Goal: Communication & Community: Ask a question

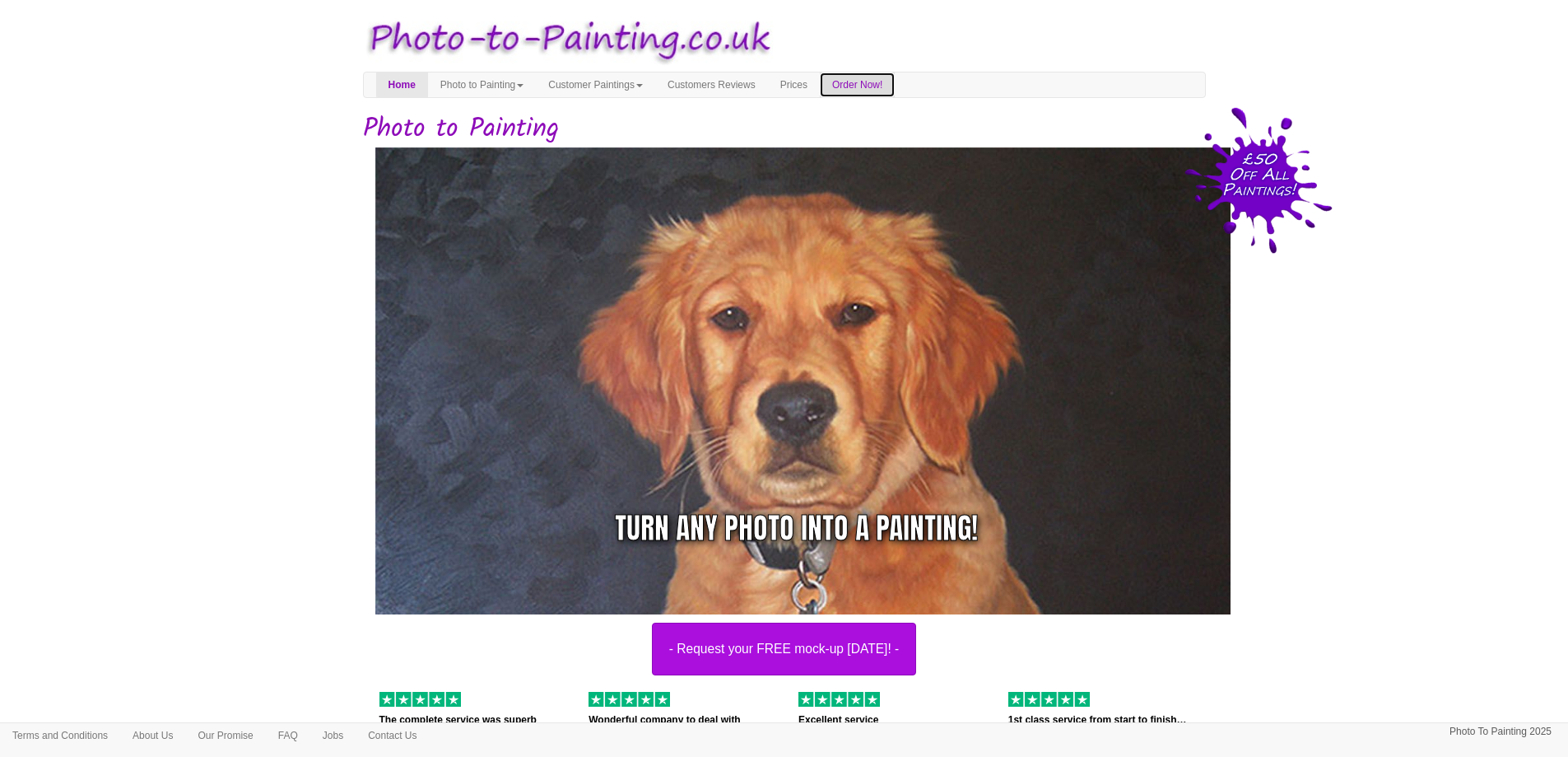
click at [877, 83] on link "Order Now!" at bounding box center [857, 85] width 75 height 25
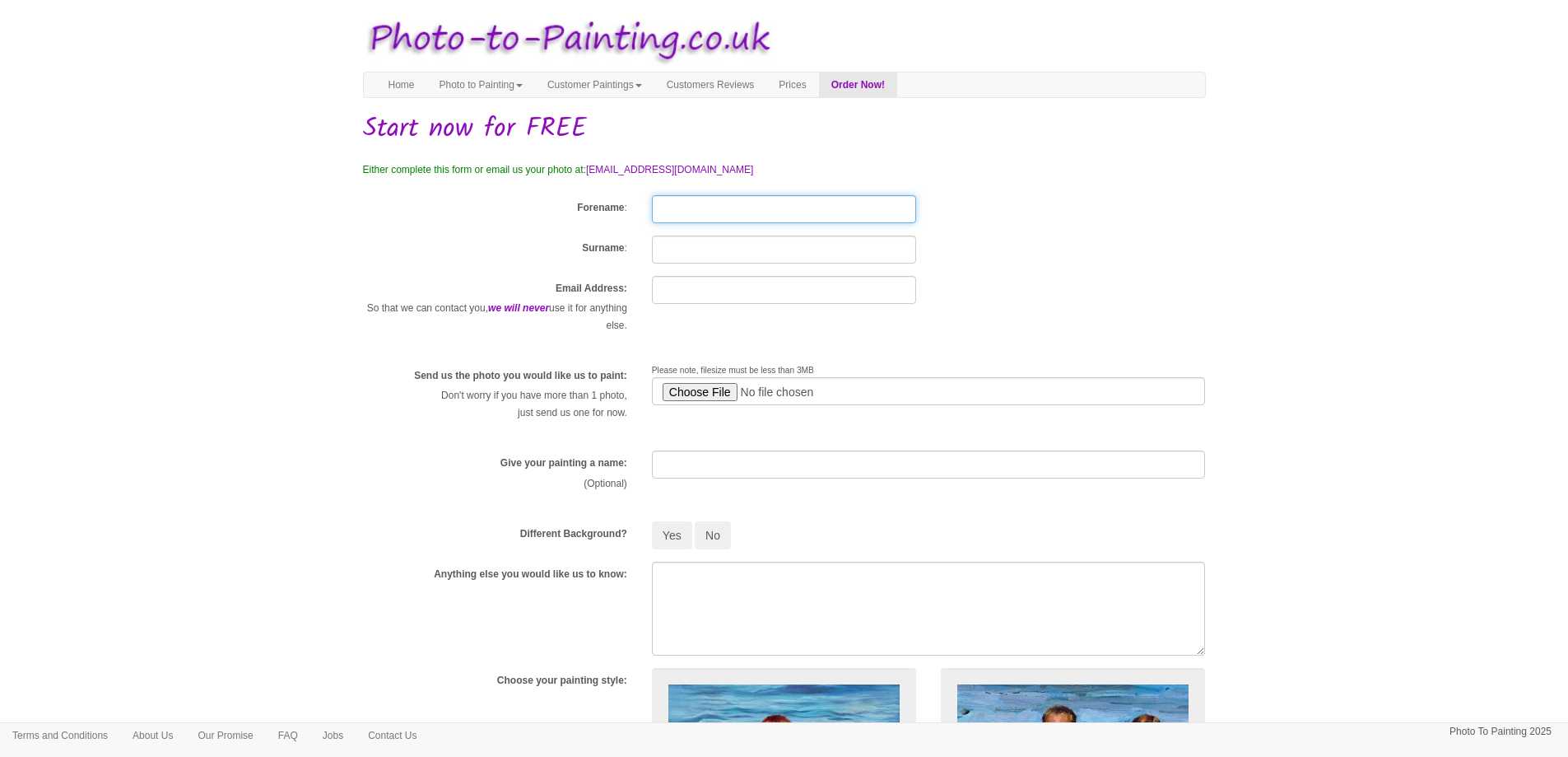
click at [690, 212] on input "Forename" at bounding box center [784, 209] width 264 height 28
type input "ste"
type input "dean"
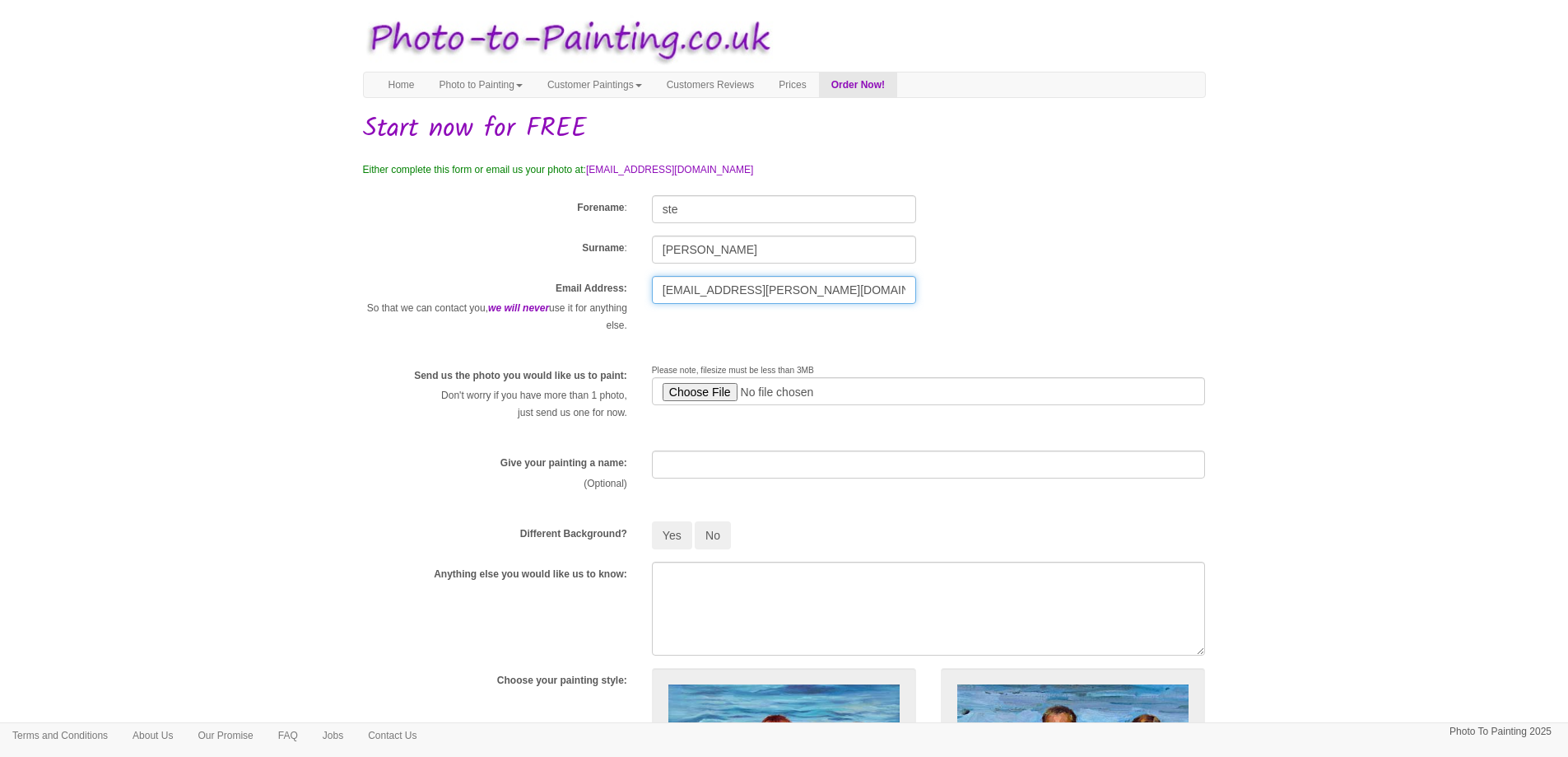
type input "red@fred.com"
click at [683, 342] on div "Email Address: So that we can contact you, we will never use it for anything el…" at bounding box center [784, 313] width 868 height 75
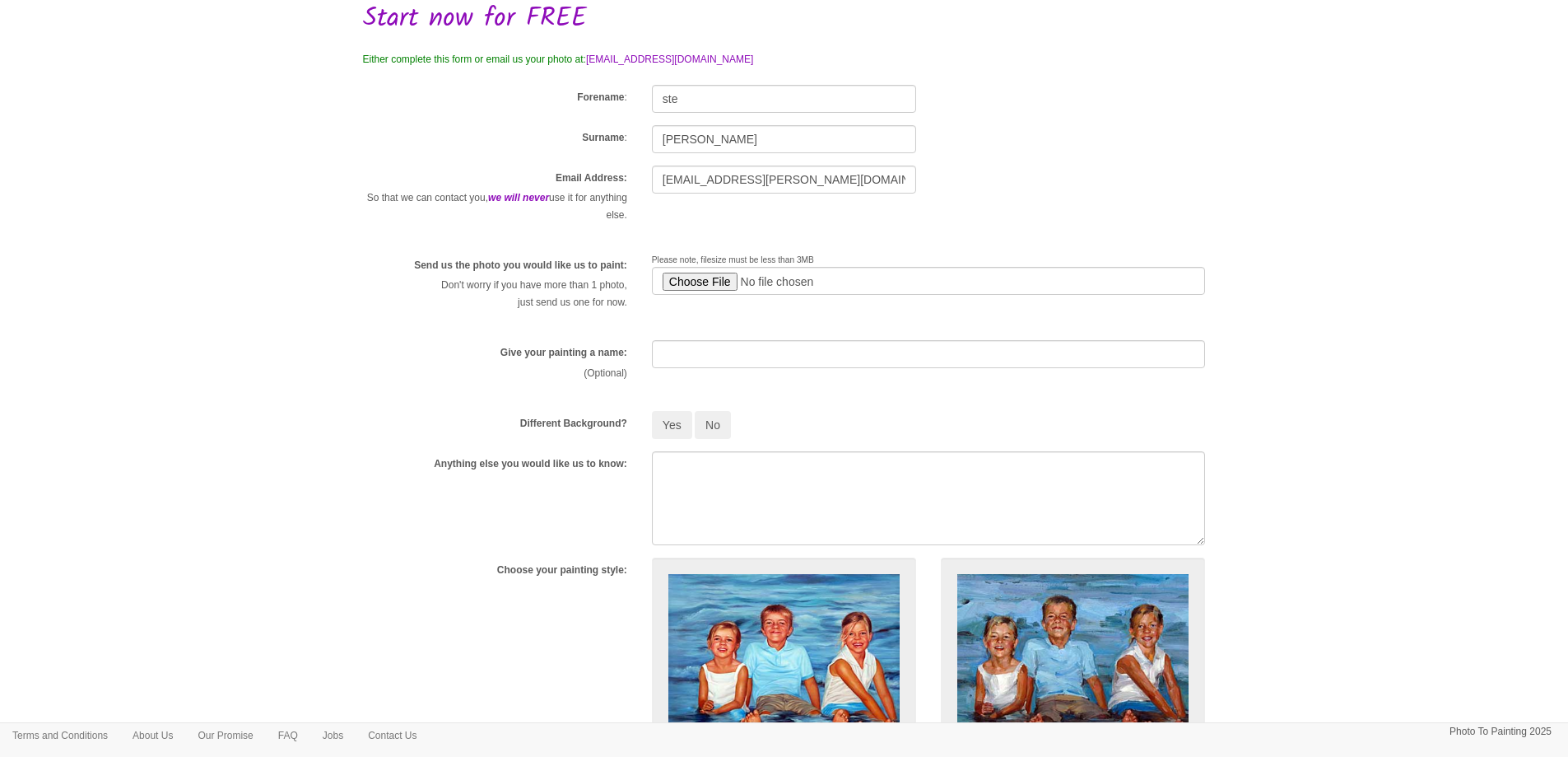
scroll to position [165, 0]
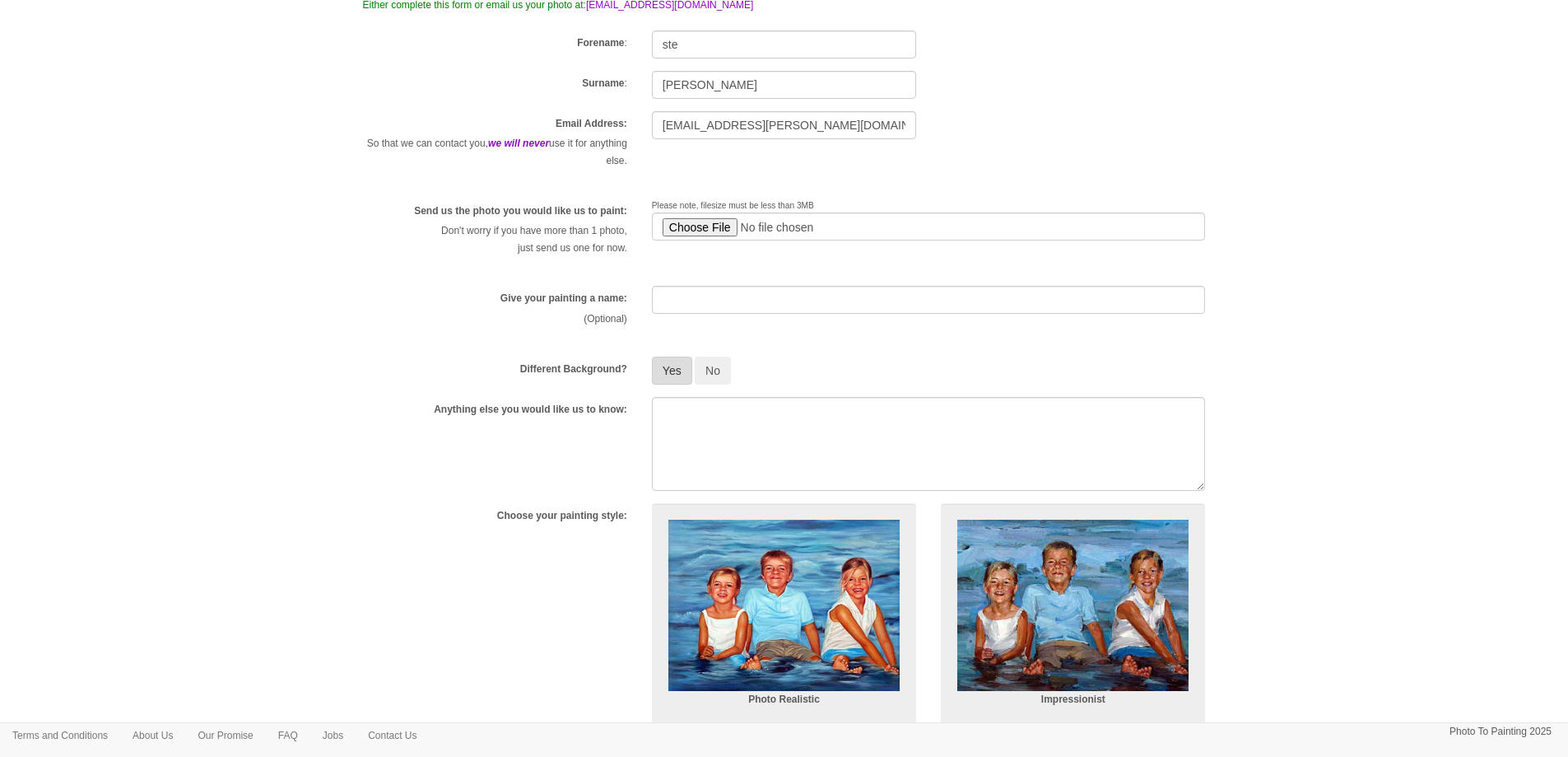
click at [678, 373] on button "Yes" at bounding box center [672, 370] width 40 height 28
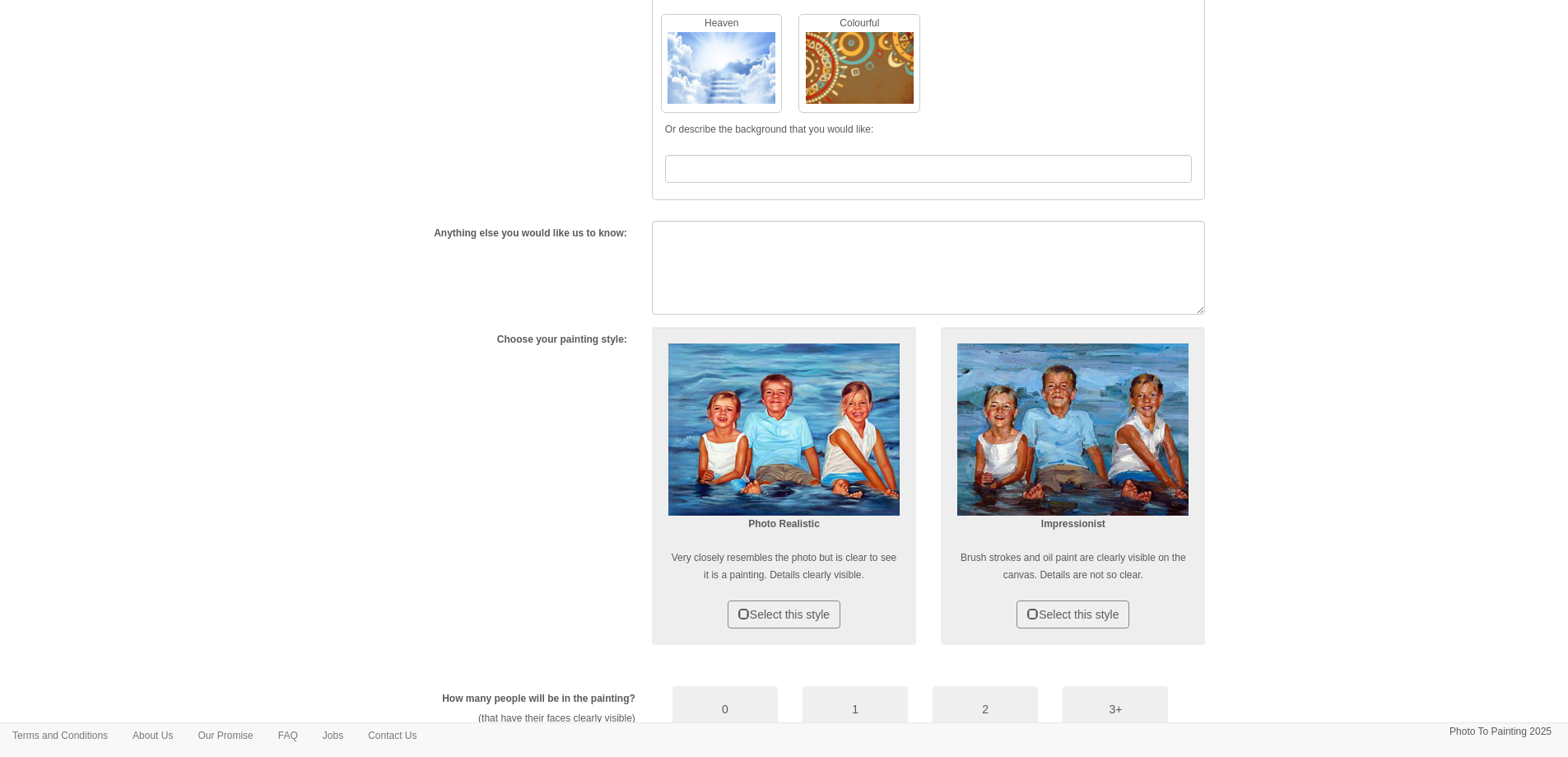
scroll to position [658, 0]
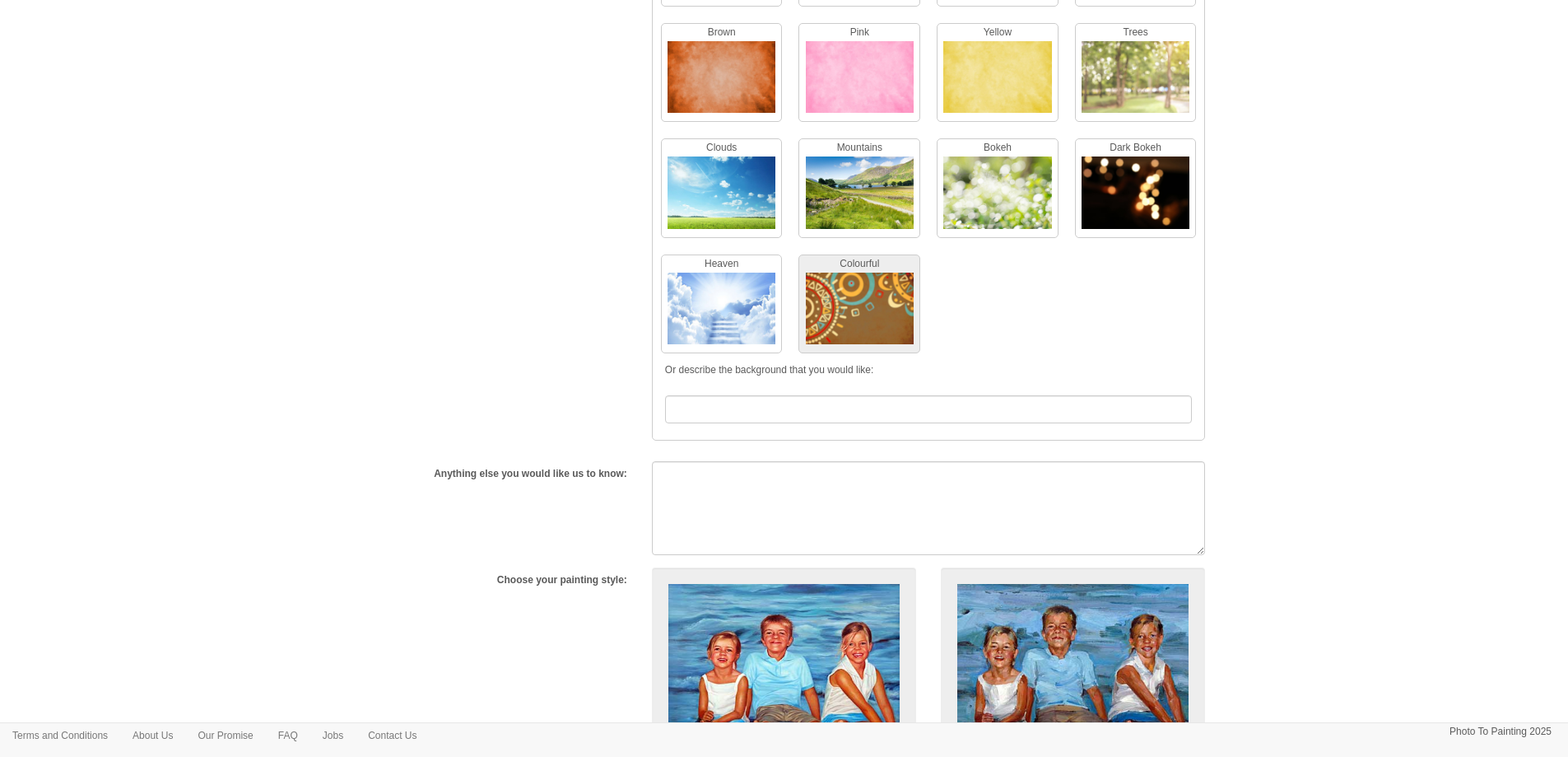
click at [861, 294] on img at bounding box center [859, 312] width 108 height 79
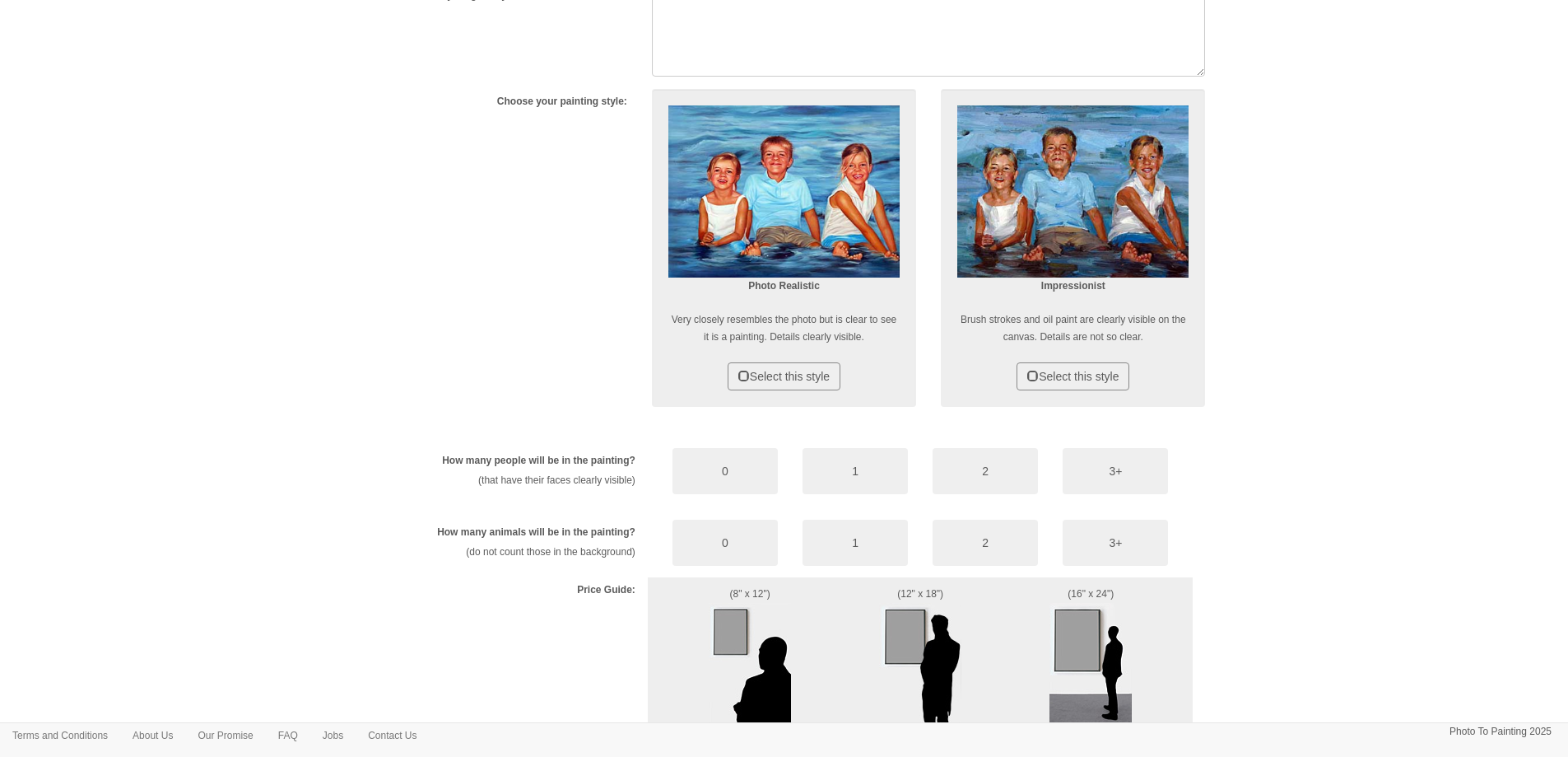
scroll to position [1153, 0]
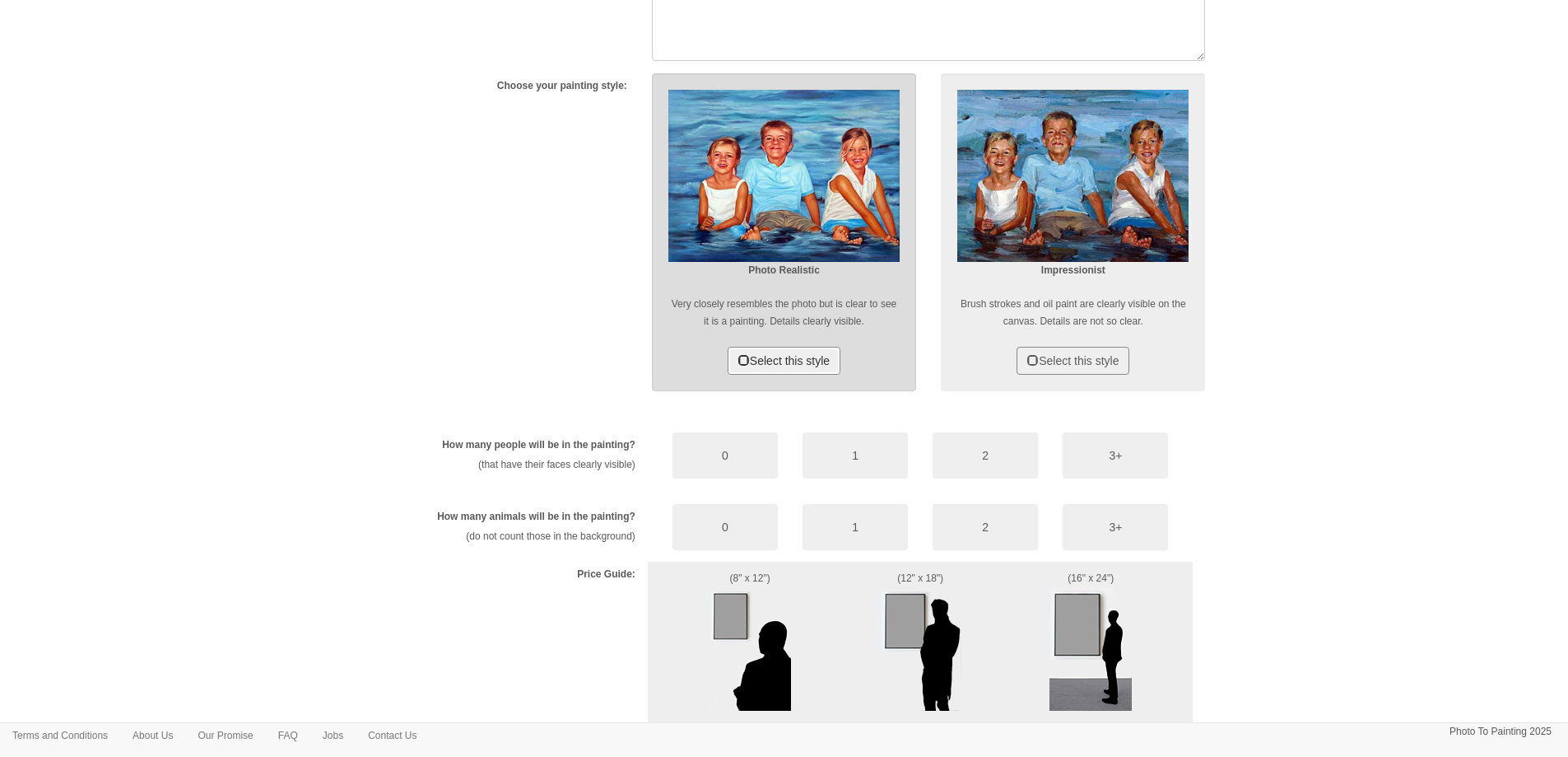
click at [831, 357] on button "Select this style" at bounding box center [784, 360] width 113 height 28
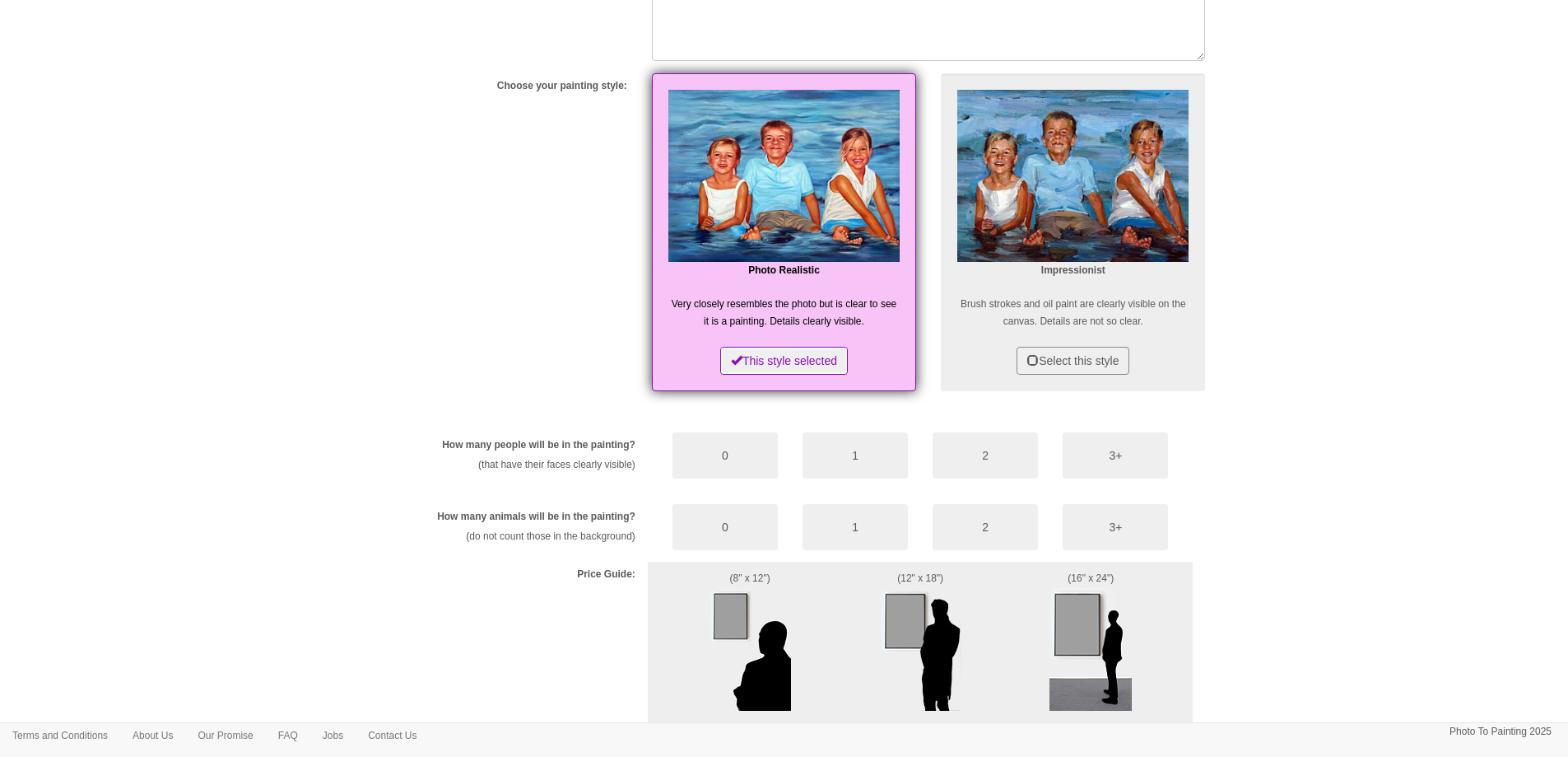
scroll to position [1333, 0]
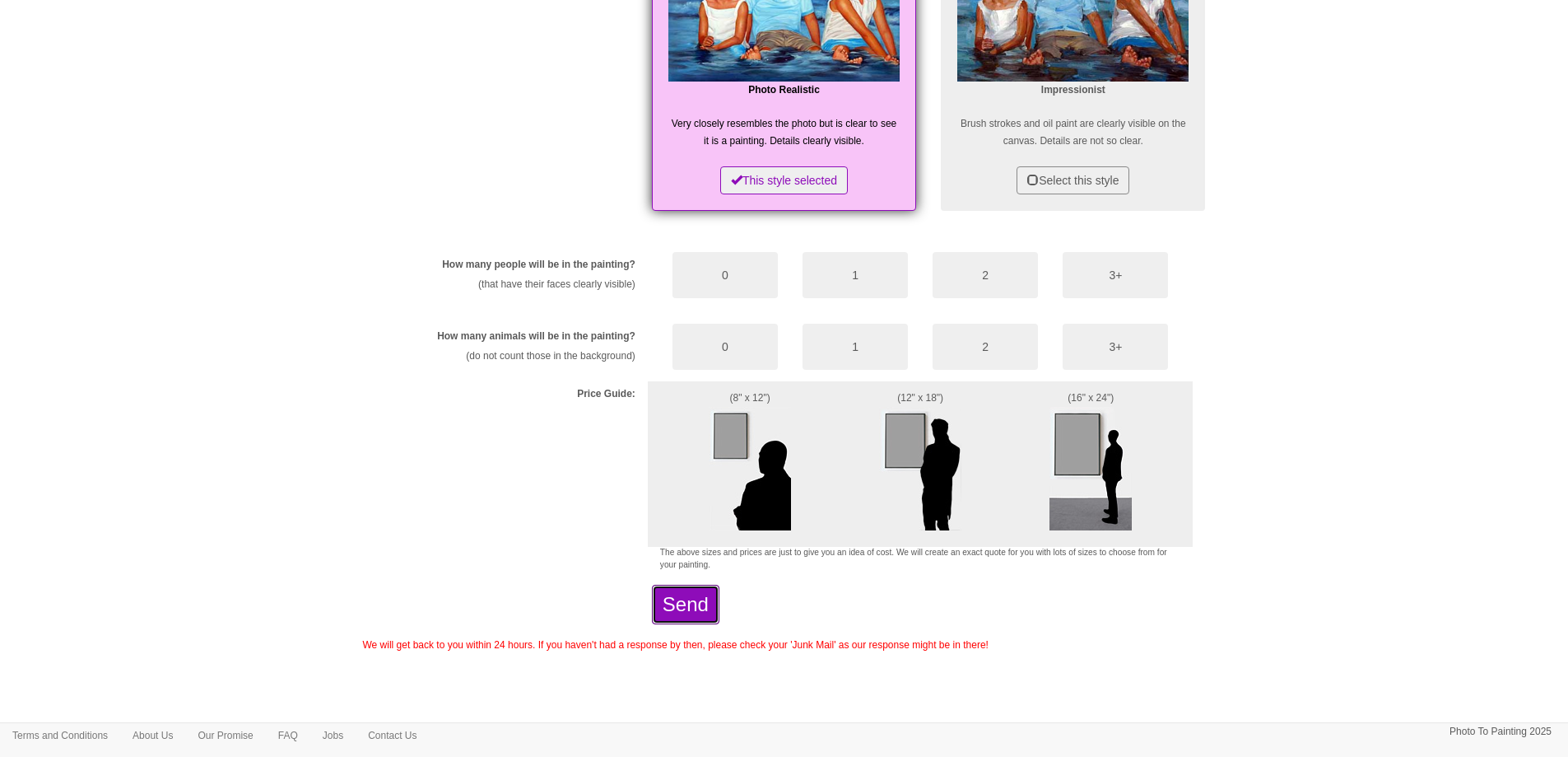
click at [719, 609] on button "Send" at bounding box center [685, 604] width 68 height 39
